Goal: Information Seeking & Learning: Learn about a topic

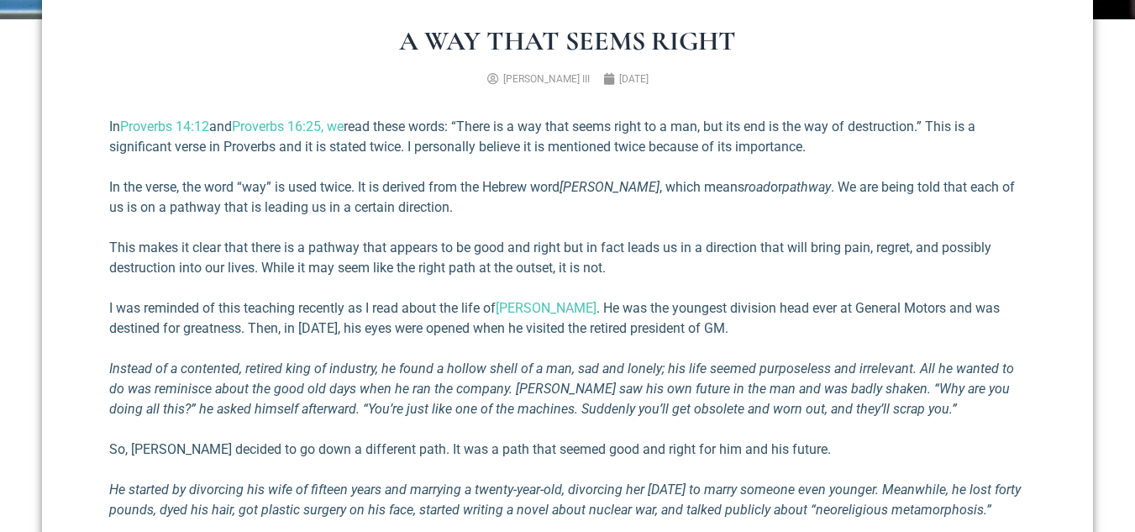
scroll to position [588, 0]
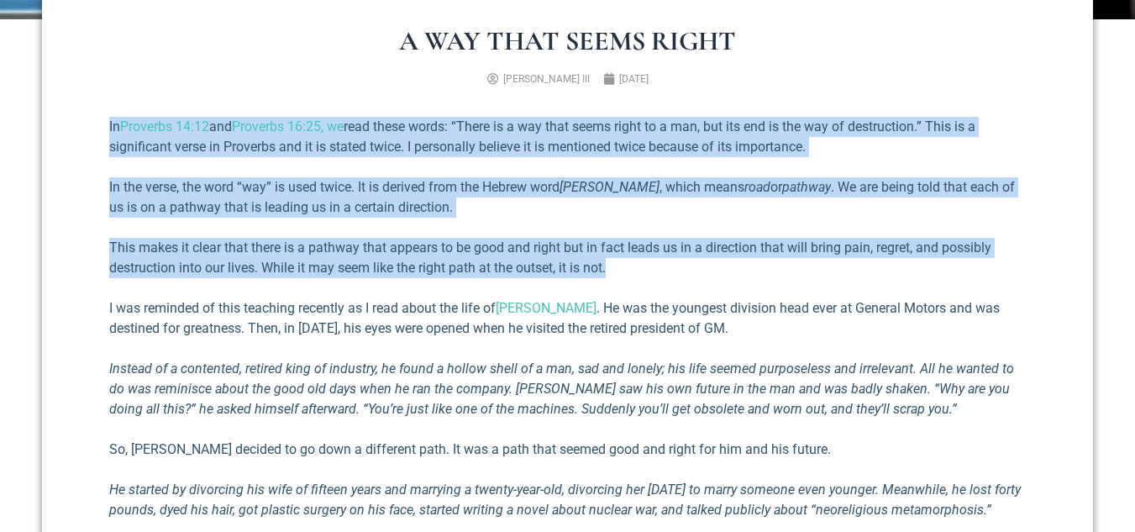
drag, startPoint x: 111, startPoint y: 123, endPoint x: 619, endPoint y: 262, distance: 527.3
click at [620, 266] on div "In Proverbs 14:12 and Proverbs 16:25, we read these words: “There is a way that…" at bounding box center [567, 477] width 917 height 720
copy div "In Proverbs 14:12 and Proverbs 16:25, we read these words: “There is a way that…"
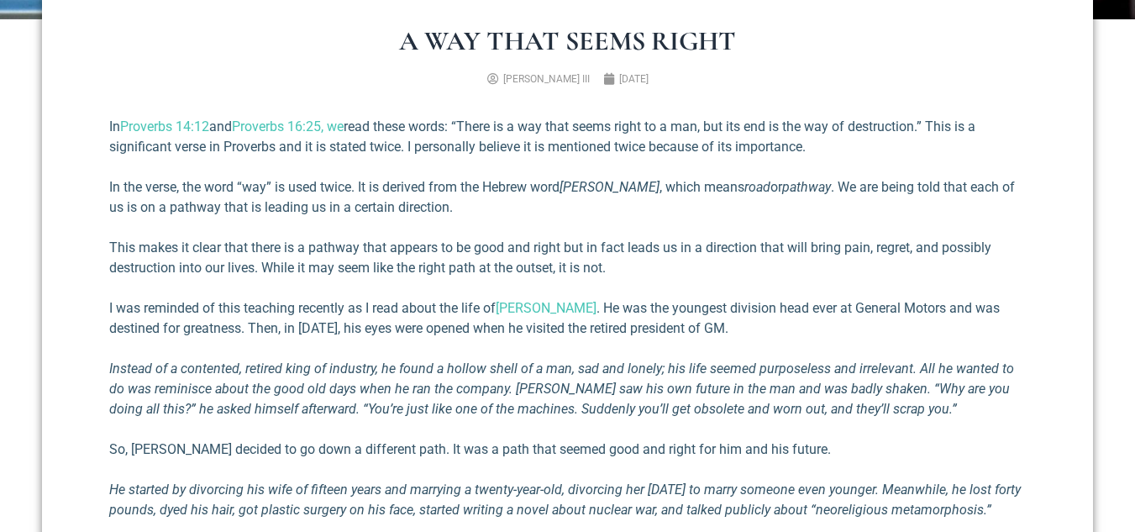
click at [732, 280] on div "In Proverbs 14:12 and Proverbs 16:25, we read these words: “There is a way that…" at bounding box center [567, 477] width 917 height 720
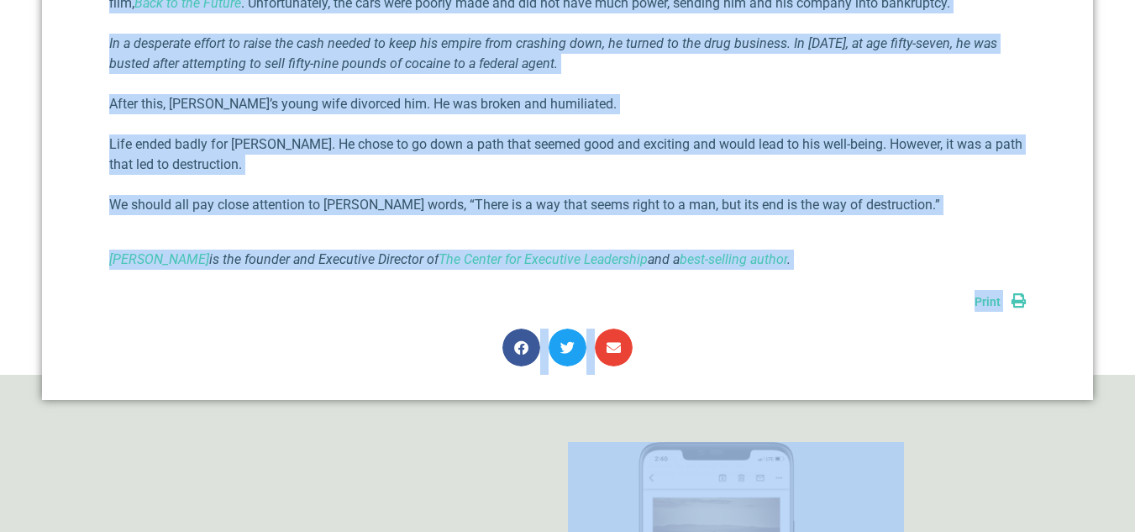
scroll to position [1167, 0]
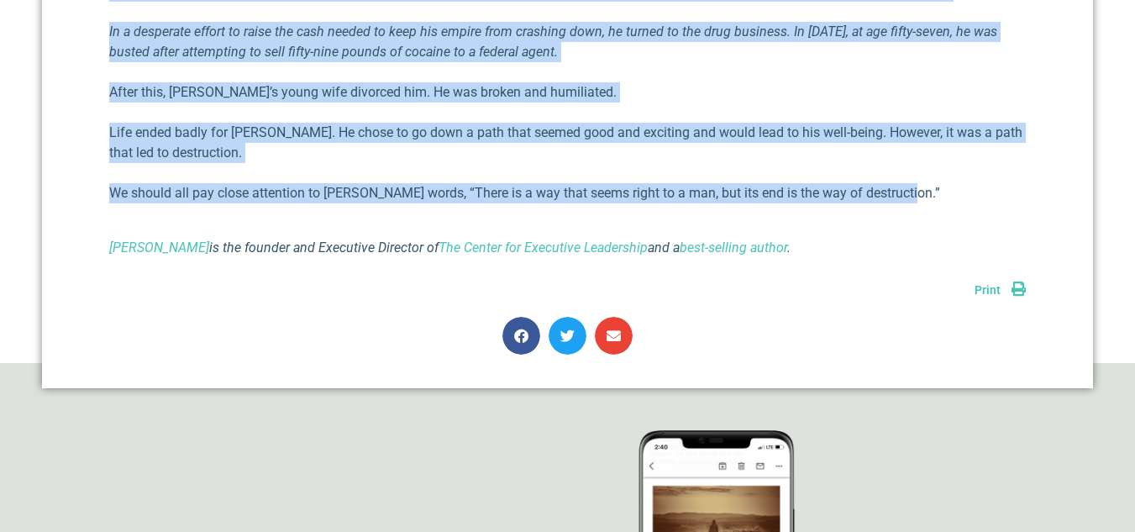
drag, startPoint x: 109, startPoint y: 131, endPoint x: 933, endPoint y: 202, distance: 826.6
copy div "L ips dolorsit am cons adipisci elitsedd ei T inci utlab etd magn al Enim AdMin…"
click at [475, 163] on p "Life ended badly for [PERSON_NAME]. He chose to go down a path that seemed good…" at bounding box center [567, 143] width 917 height 40
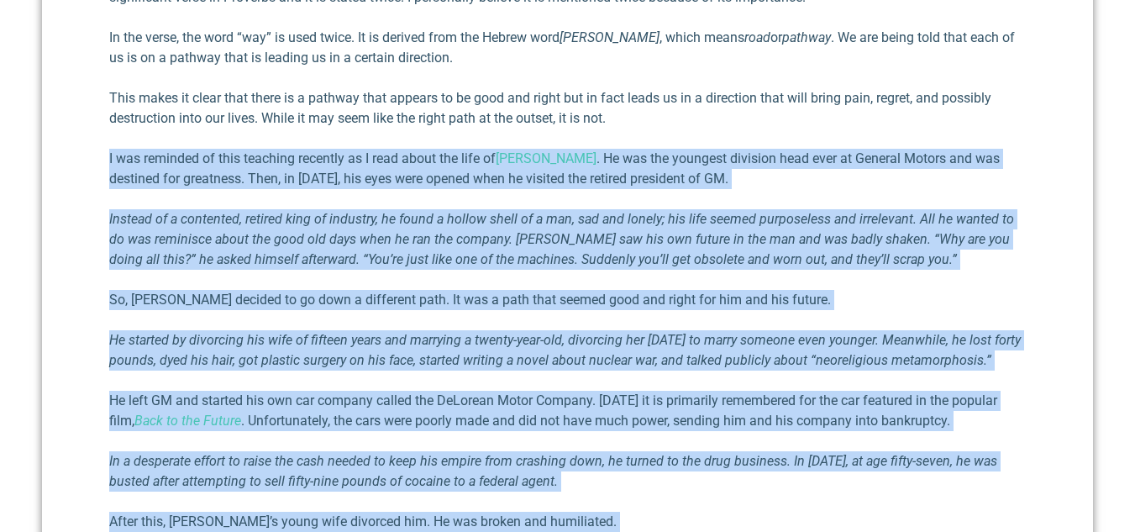
scroll to position [495, 0]
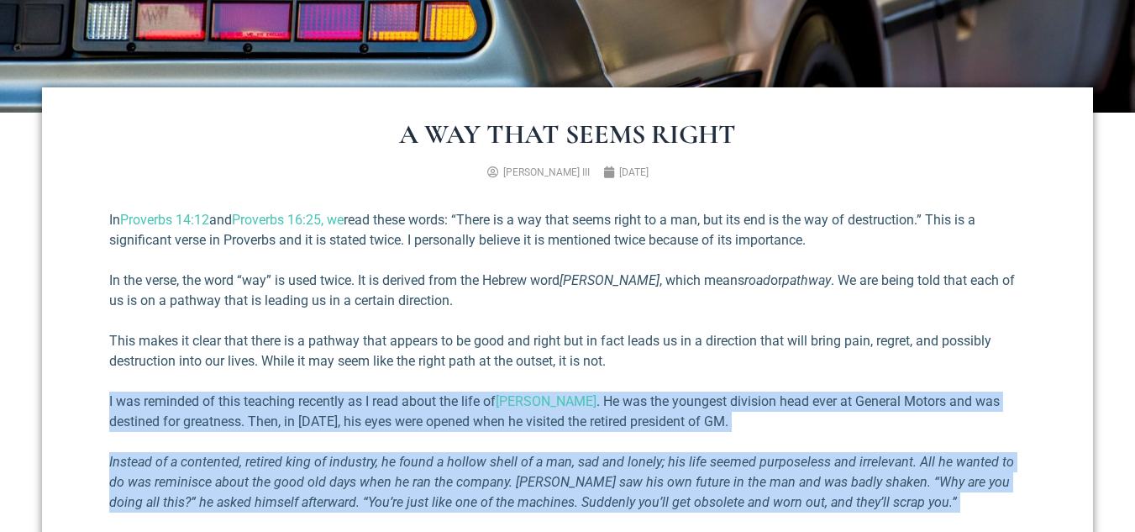
click at [567, 455] on em "Instead of a contented, retired king of industry, he found a hollow shell of a …" at bounding box center [561, 482] width 905 height 56
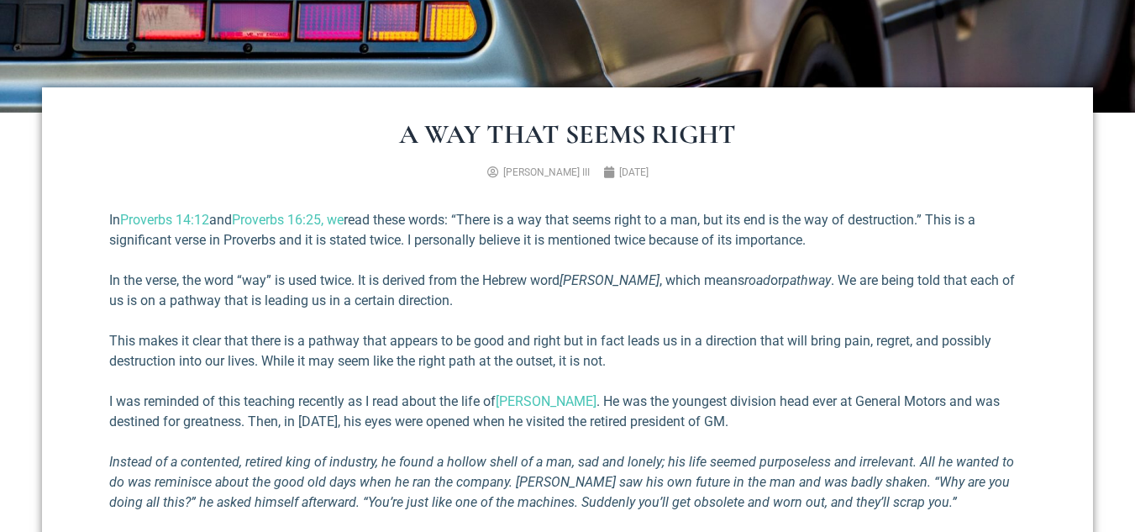
drag, startPoint x: 796, startPoint y: 227, endPoint x: 795, endPoint y: 215, distance: 11.8
click at [796, 219] on p "In Proverbs 14:12 and Proverbs 16:25, we read these words: “There is a way that…" at bounding box center [567, 230] width 917 height 40
drag, startPoint x: 751, startPoint y: 139, endPoint x: 718, endPoint y: 170, distance: 45.2
click at [744, 144] on h1 "A Way That Seems Right" at bounding box center [567, 134] width 917 height 27
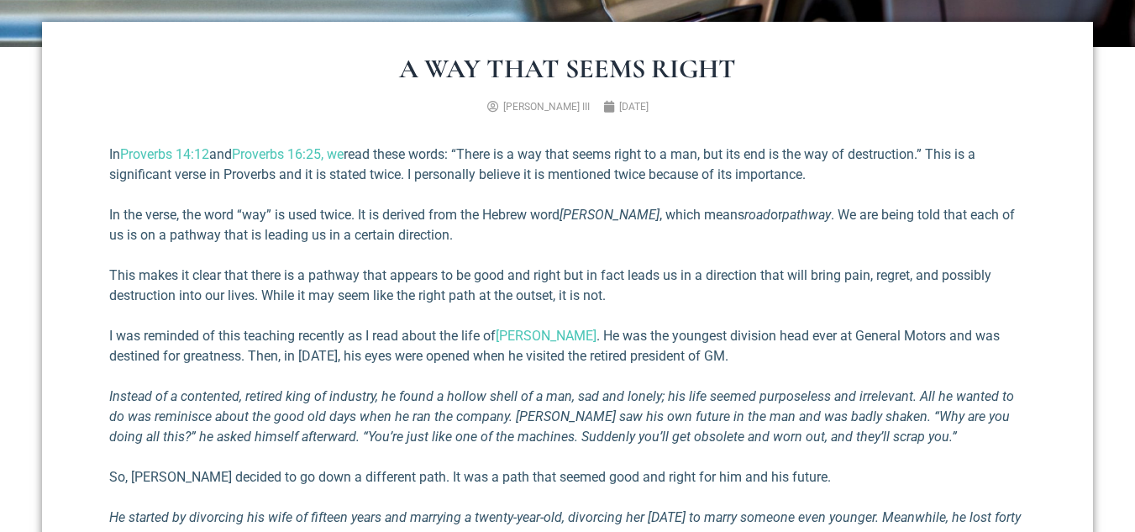
scroll to position [663, 0]
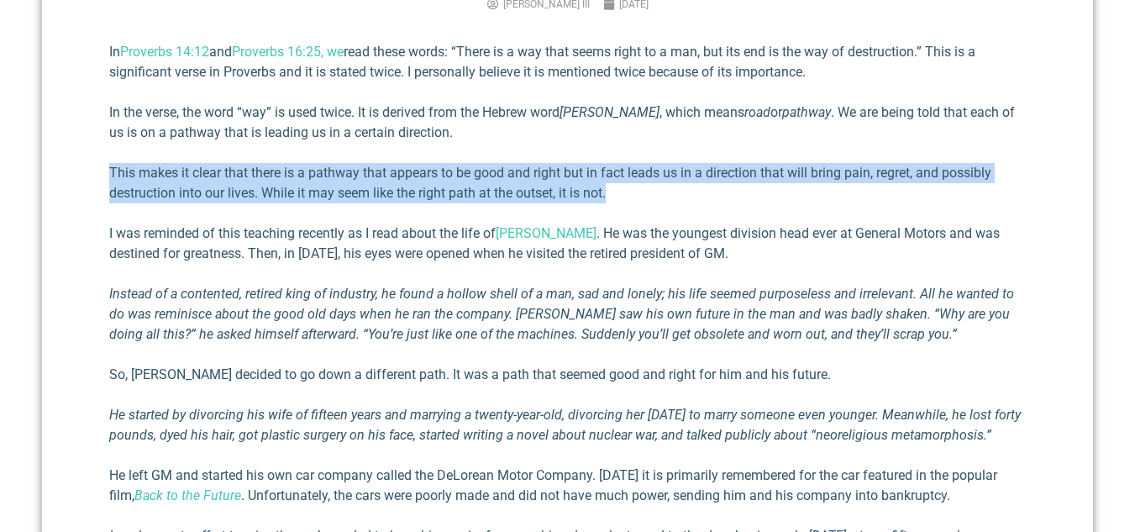
drag, startPoint x: 112, startPoint y: 172, endPoint x: 687, endPoint y: 200, distance: 576.4
click at [687, 200] on p "This makes it clear that there is a pathway that appears to be good and right b…" at bounding box center [567, 183] width 917 height 40
copy p "This makes it clear that there is a pathway that appears to be good and right b…"
click at [655, 199] on p "This makes it clear that there is a pathway that appears to be good and right b…" at bounding box center [567, 183] width 917 height 40
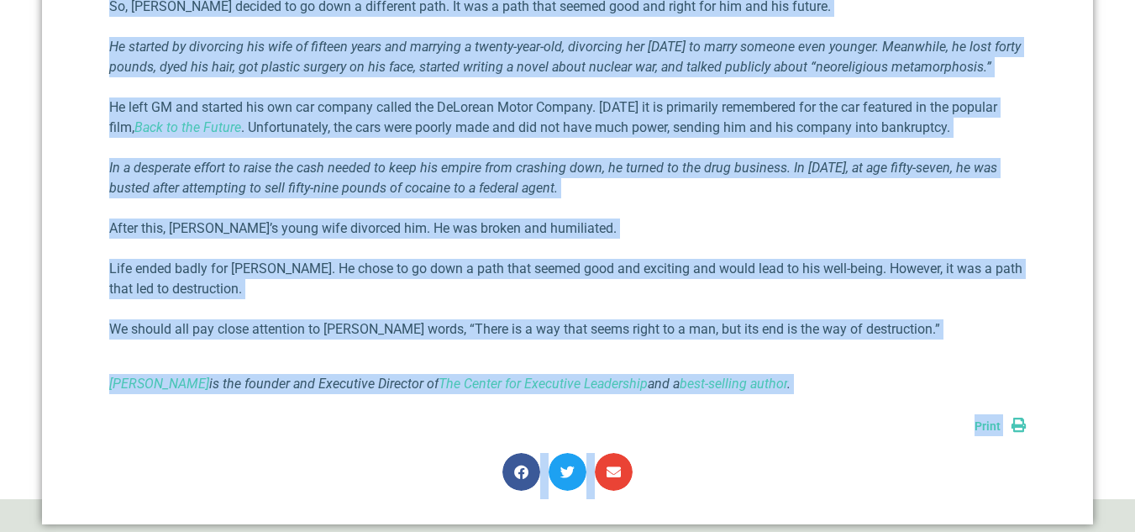
scroll to position [1068, 0]
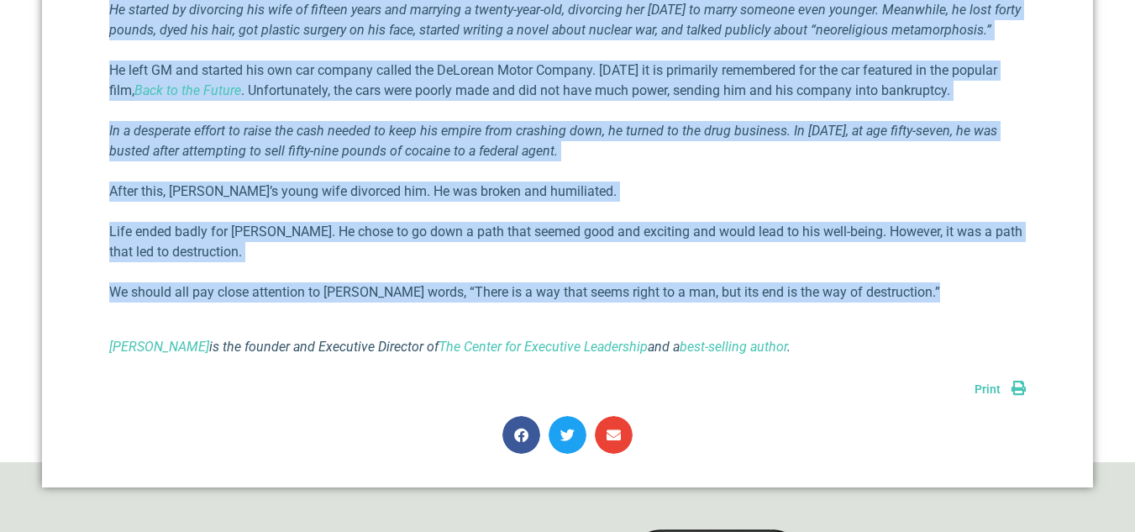
drag, startPoint x: 404, startPoint y: 239, endPoint x: 710, endPoint y: 323, distance: 317.3
copy div "lorem ips dolo si Amet CoNsecte . Ad eli sed doeiusmo temporin utla etdo ma Ali…"
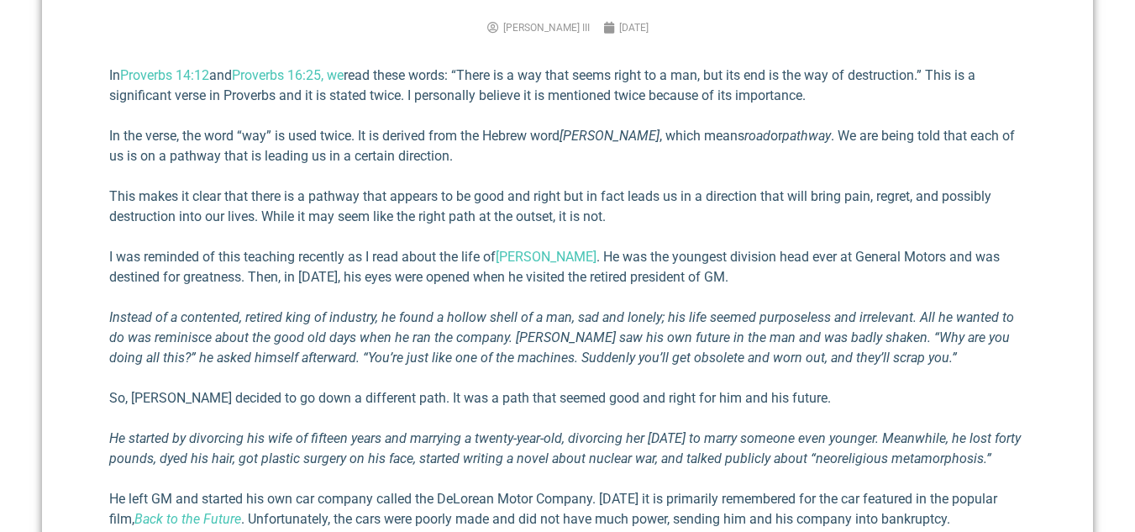
scroll to position [648, 0]
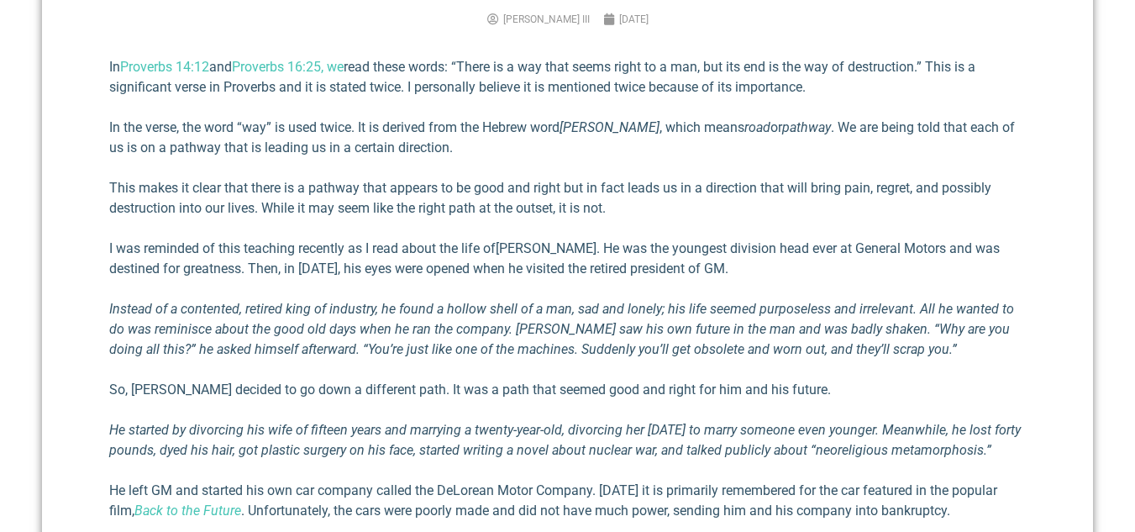
click at [519, 250] on link "[PERSON_NAME]" at bounding box center [546, 248] width 101 height 16
